Goal: Task Accomplishment & Management: Use online tool/utility

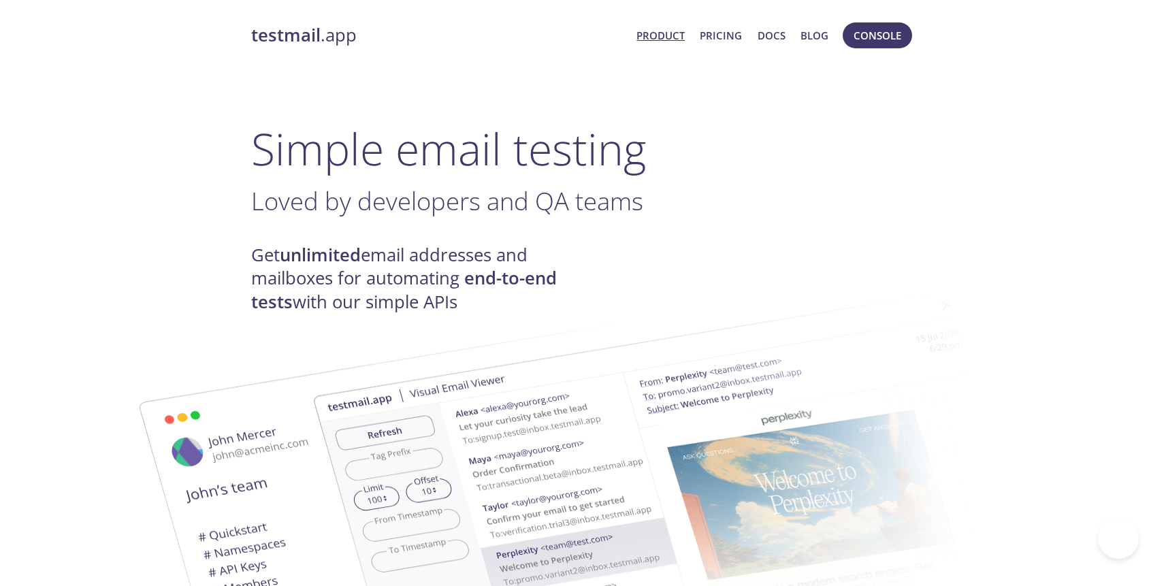
click at [876, 48] on span "Console" at bounding box center [878, 35] width 76 height 33
click at [874, 44] on button "Console" at bounding box center [877, 35] width 69 height 26
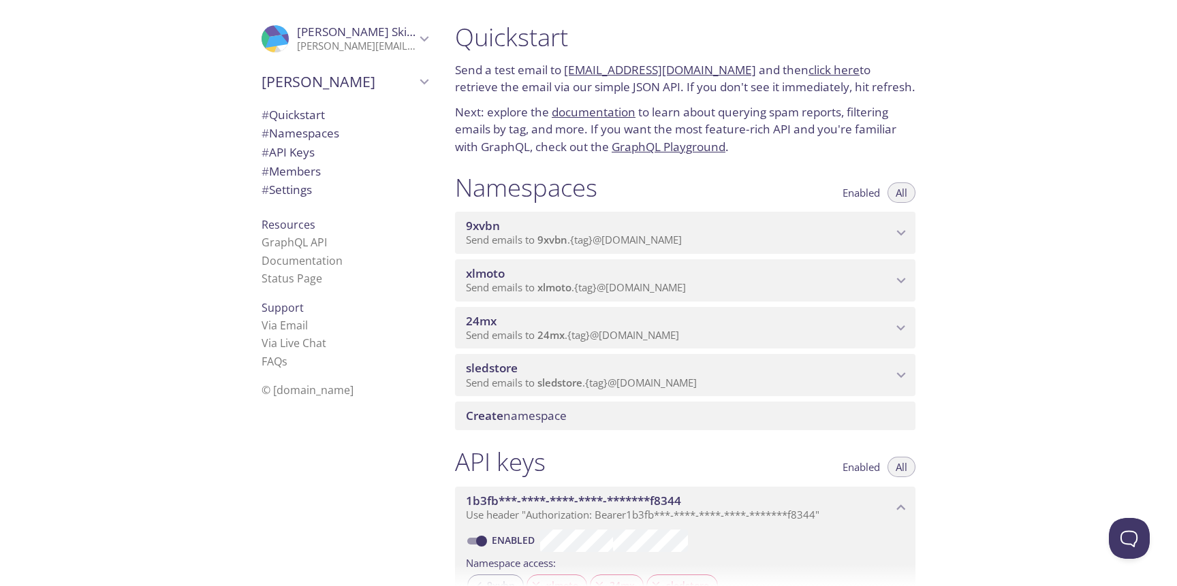
click at [678, 241] on span "Send emails to 9xvbn . {tag} @[DOMAIN_NAME]" at bounding box center [574, 240] width 216 height 14
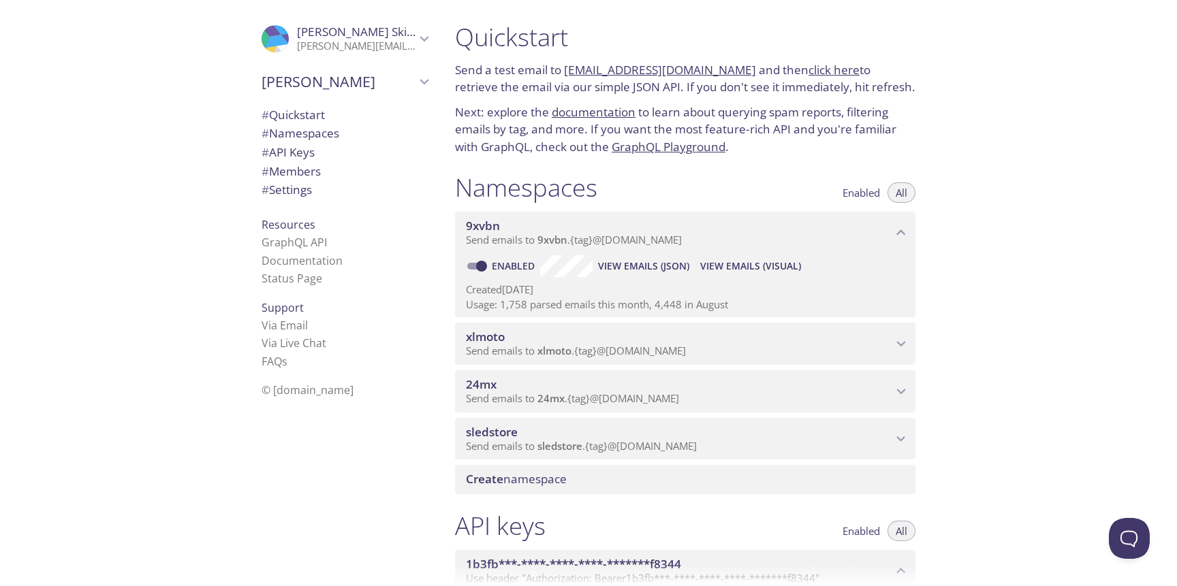
click at [731, 268] on span "View Emails (Visual)" at bounding box center [750, 266] width 101 height 16
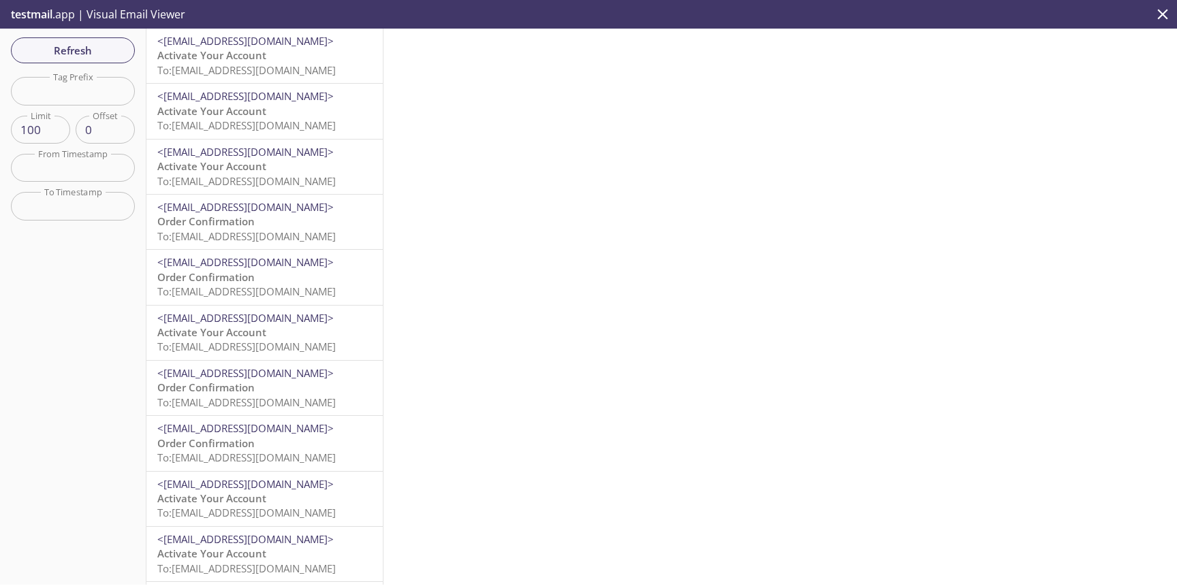
click at [62, 91] on input "text" at bounding box center [73, 91] width 124 height 28
type input "test"
click at [121, 63] on button "Refresh" at bounding box center [73, 50] width 124 height 26
click at [221, 68] on span "To: [EMAIL_ADDRESS][DOMAIN_NAME]" at bounding box center [246, 70] width 178 height 14
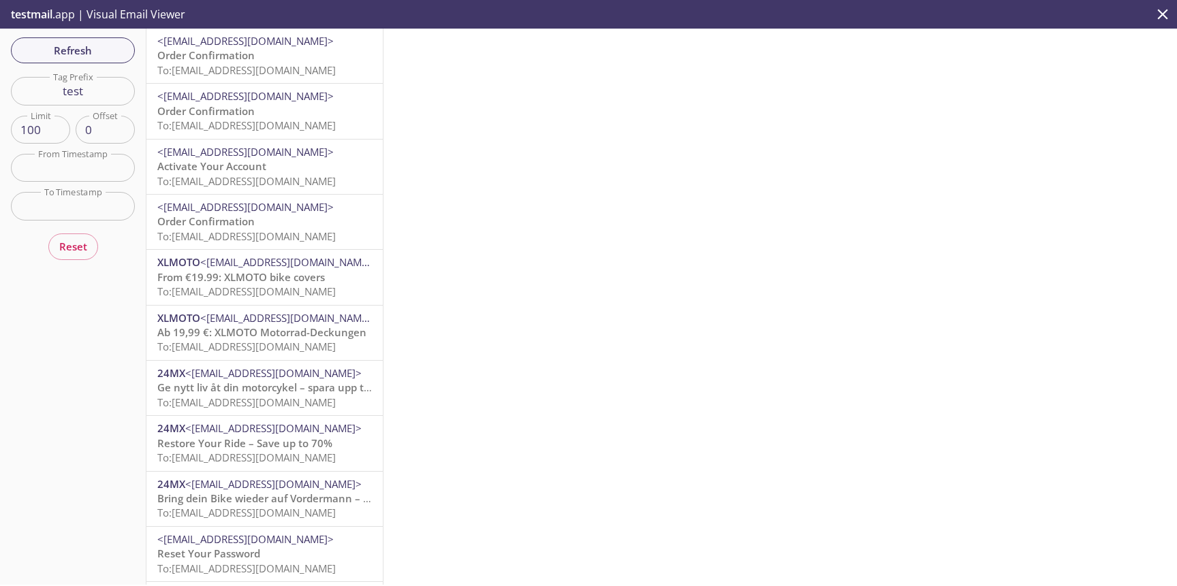
click at [275, 78] on div "<[EMAIL_ADDRESS][DOMAIN_NAME]> Order Confirmation To: [EMAIL_ADDRESS][DOMAIN_NA…" at bounding box center [264, 56] width 236 height 54
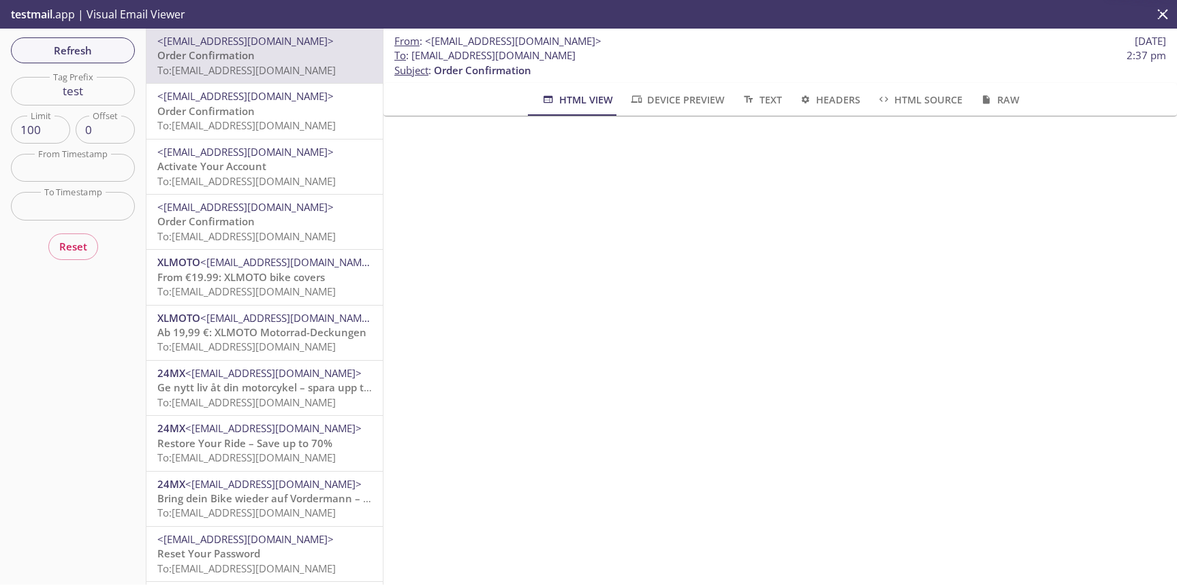
click at [268, 165] on p "Activate Your Account To: [EMAIL_ADDRESS][DOMAIN_NAME]" at bounding box center [264, 173] width 214 height 29
